Goal: Communication & Community: Answer question/provide support

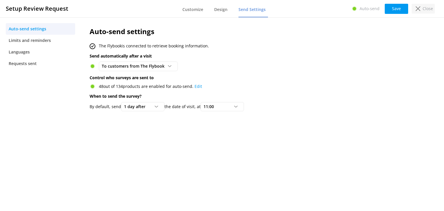
click at [426, 8] on p "Close" at bounding box center [428, 8] width 10 height 6
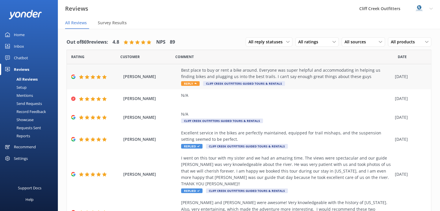
click at [304, 71] on div "Best place to buy or rent a bike around. Everyone was super helpful and accommo…" at bounding box center [286, 73] width 211 height 13
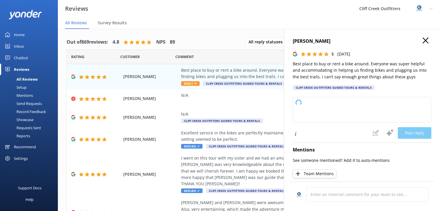
type textarea "Thank you so much for your kind words and fantastic review! We're thrilled you …"
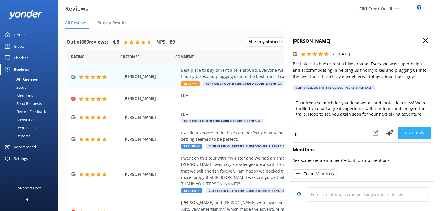
click at [406, 136] on button "Post reply" at bounding box center [415, 133] width 34 height 12
